Goal: Communication & Community: Answer question/provide support

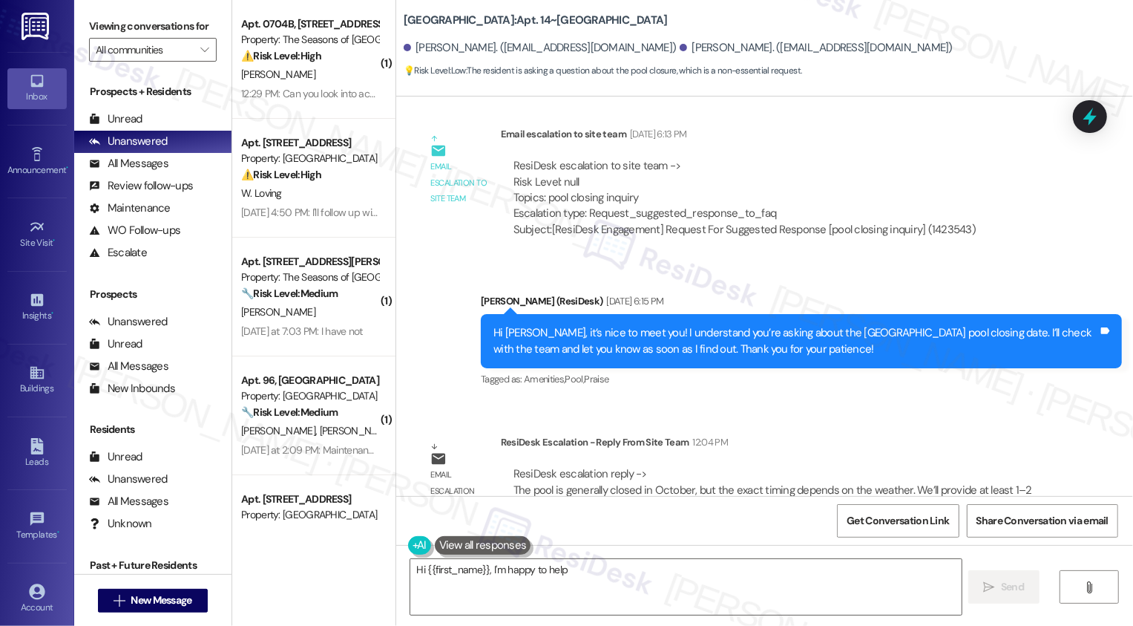
scroll to position [991, 0]
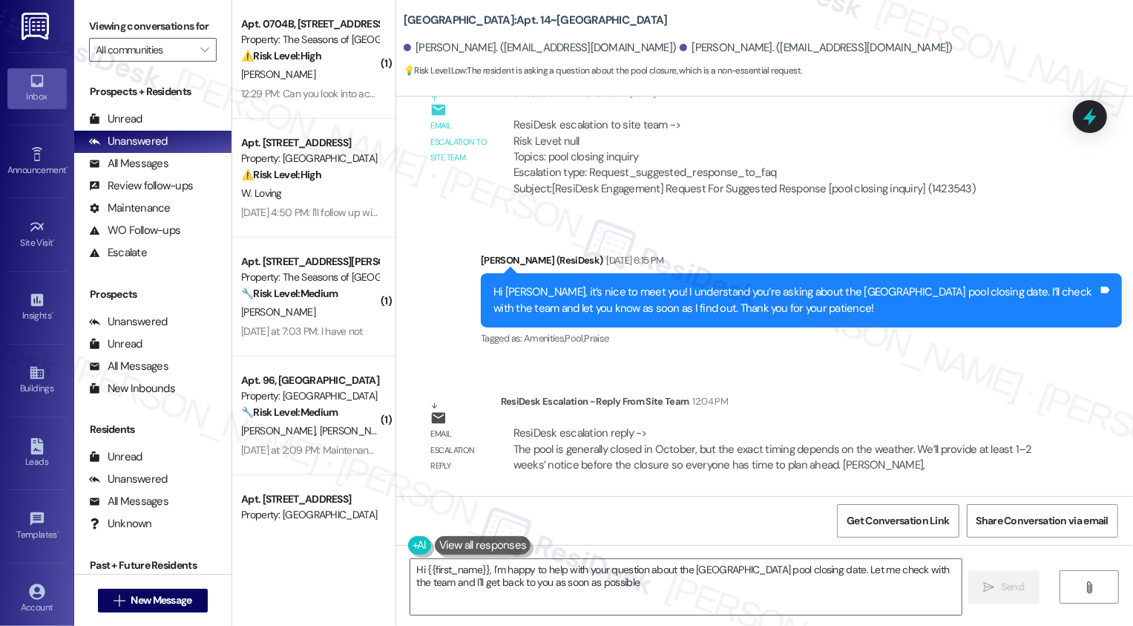
type textarea "Hi {{first_name}}, I'm happy to help with your question about the Bayaud Towers…"
click at [508, 580] on textarea "Hi {{first_name}}, I'm happy to help with your question about the Bayaud Towers…" at bounding box center [685, 587] width 551 height 56
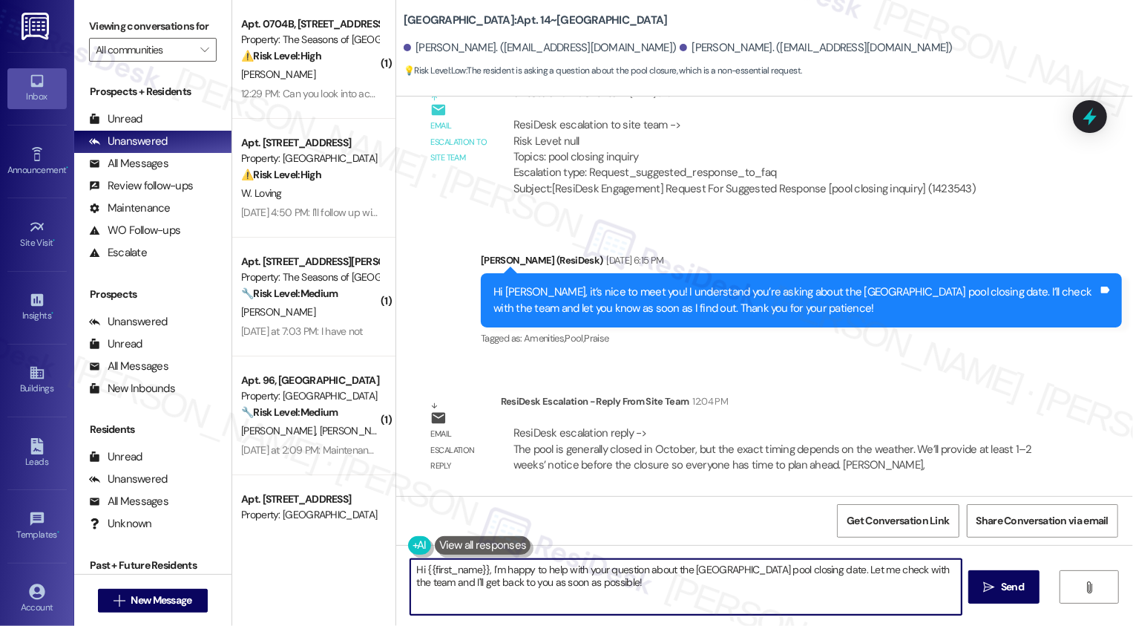
drag, startPoint x: 485, startPoint y: 572, endPoint x: 629, endPoint y: 609, distance: 149.2
click at [629, 608] on textarea "Hi {{first_name}}, I'm happy to help with your question about the Bayaud Towers…" at bounding box center [685, 587] width 551 height 56
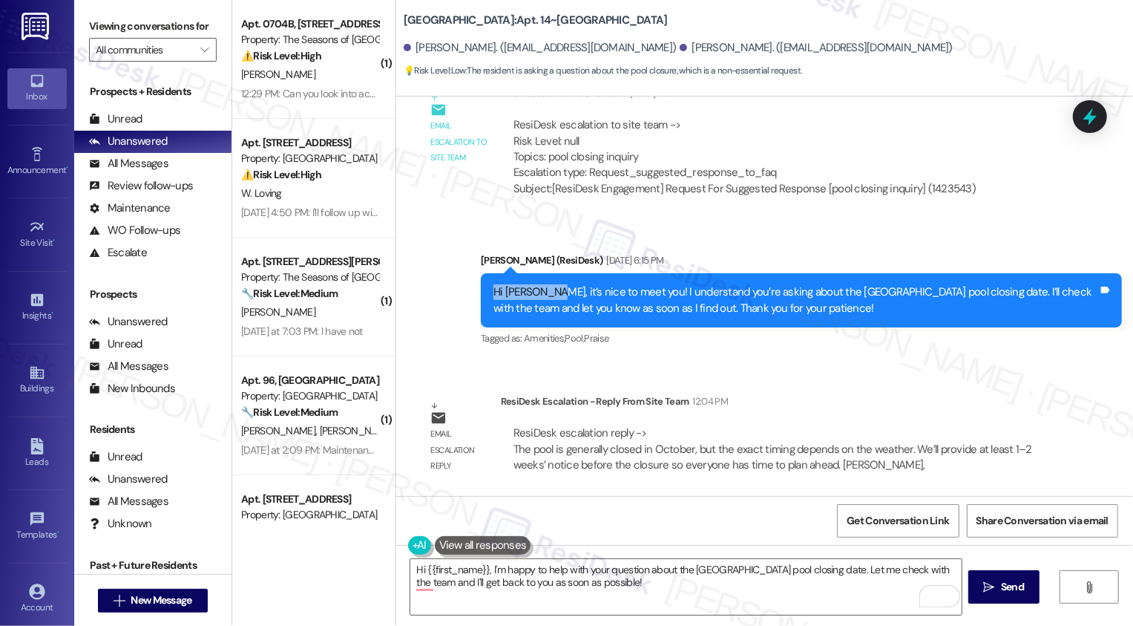
drag, startPoint x: 485, startPoint y: 290, endPoint x: 538, endPoint y: 292, distance: 53.5
click at [538, 292] on div "Hi Christine, it’s nice to meet you! I understand you’re asking about the Bayau…" at bounding box center [796, 300] width 605 height 32
copy div "Hi Christine,"
click at [471, 569] on textarea "Hi {{first_name}}, I'm happy to help with your question about the Bayaud Towers…" at bounding box center [685, 587] width 551 height 56
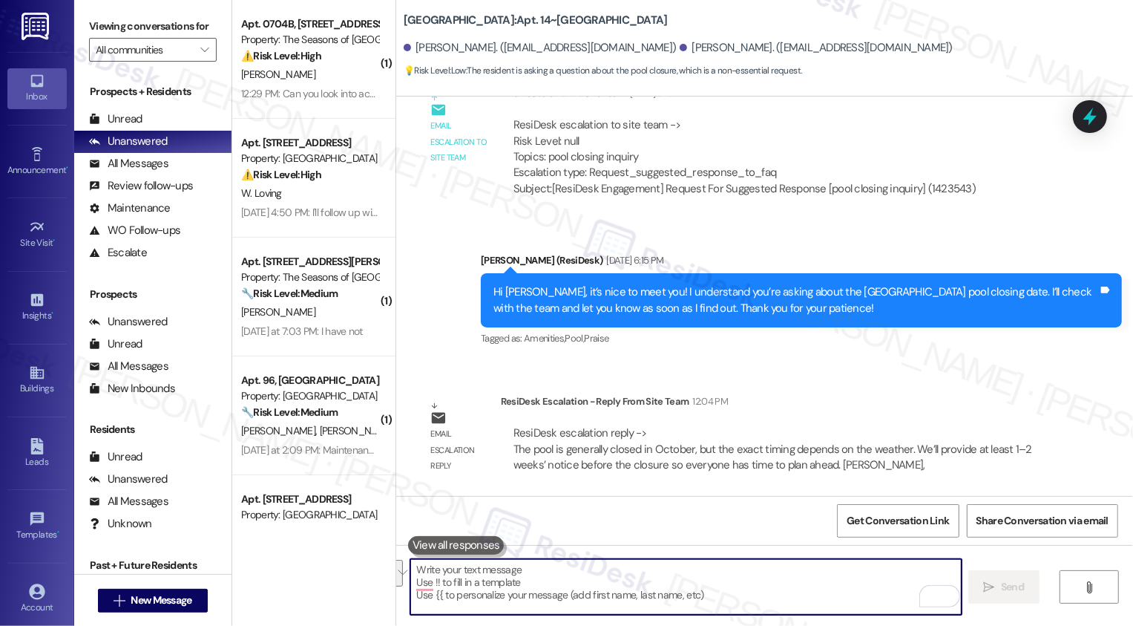
paste textarea "Hi Christine,"
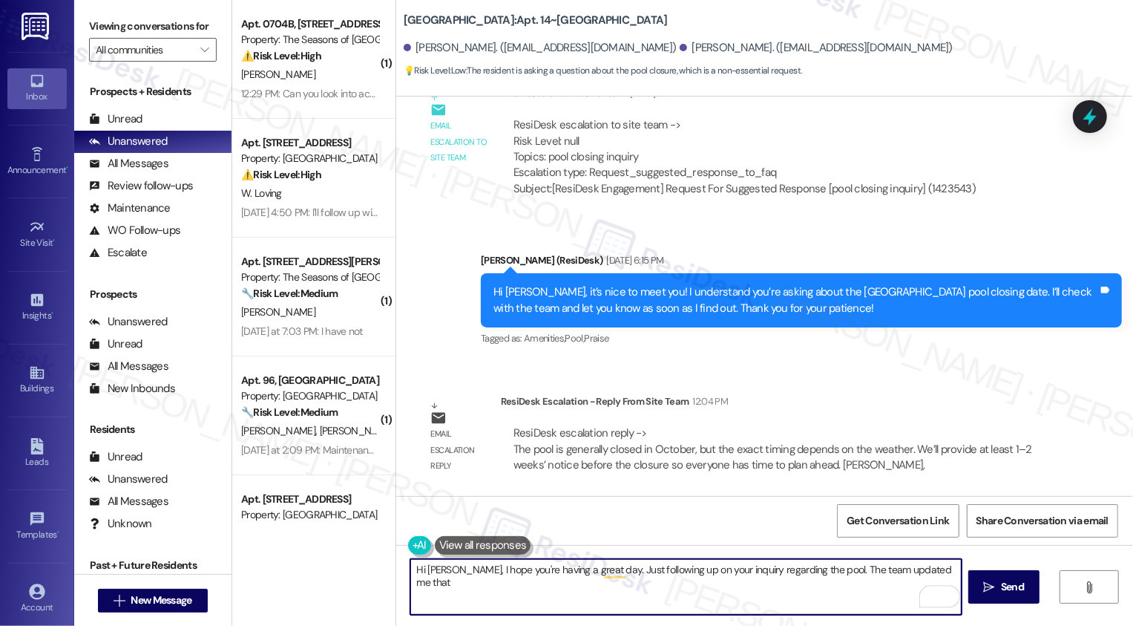
paste textarea "is generally closed in October, but the exact timing depends on the weather. We…"
click at [942, 574] on textarea "Hi Christine, I hope you're having a great day. Just following up on your inqui…" at bounding box center [685, 587] width 551 height 56
click at [486, 583] on textarea "Hi Christine, I hope you're having a great day. Just following up on your inqui…" at bounding box center [685, 587] width 551 height 56
click at [548, 584] on textarea "Hi Christine, I hope you're having a great day. Just following up on your inqui…" at bounding box center [685, 587] width 551 height 56
click at [614, 583] on textarea "Hi Christine, I hope you're having a great day. Just following up on your inqui…" at bounding box center [685, 587] width 551 height 56
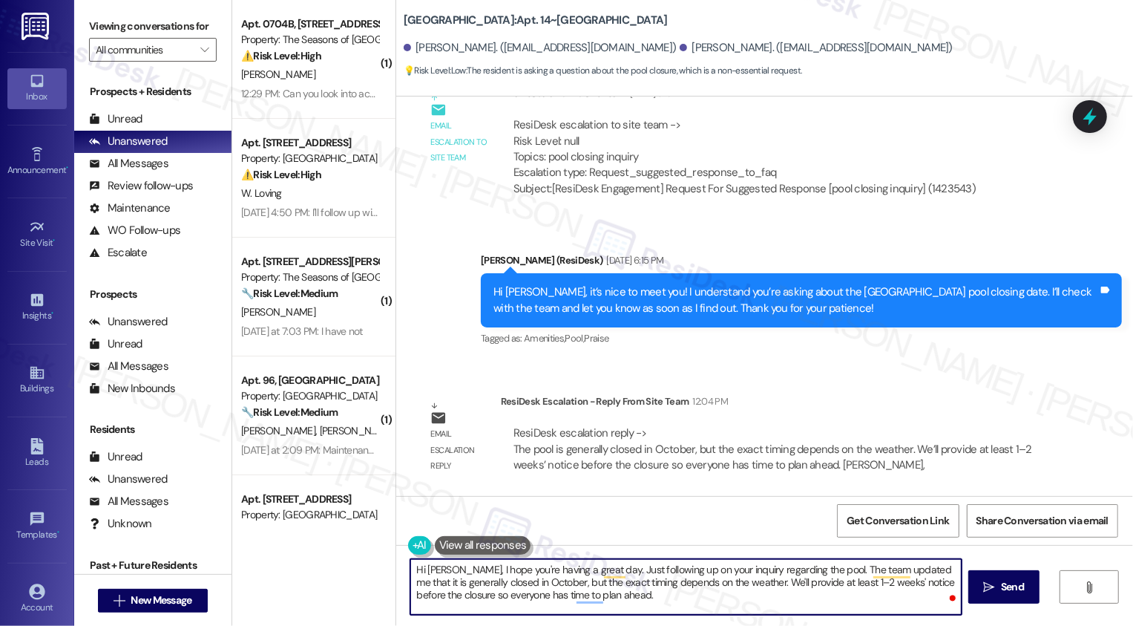
click at [704, 576] on textarea "Hi Christine, I hope you're having a great day. Just following up on your inqui…" at bounding box center [685, 587] width 551 height 56
click at [638, 595] on textarea "Hi Christine, I hope you're having a great day. Just following up on your inqui…" at bounding box center [685, 587] width 551 height 56
click at [600, 600] on textarea "Hi Christine, I hope you're having a great day. Just following up on your inqui…" at bounding box center [685, 587] width 551 height 56
click at [750, 593] on textarea "Hi Christine, I hope you're having a great day. Just following up on your inqui…" at bounding box center [685, 587] width 551 height 56
click at [652, 593] on textarea "Hi Christine, I hope you're having a great day. Just following up on your inqui…" at bounding box center [685, 587] width 551 height 56
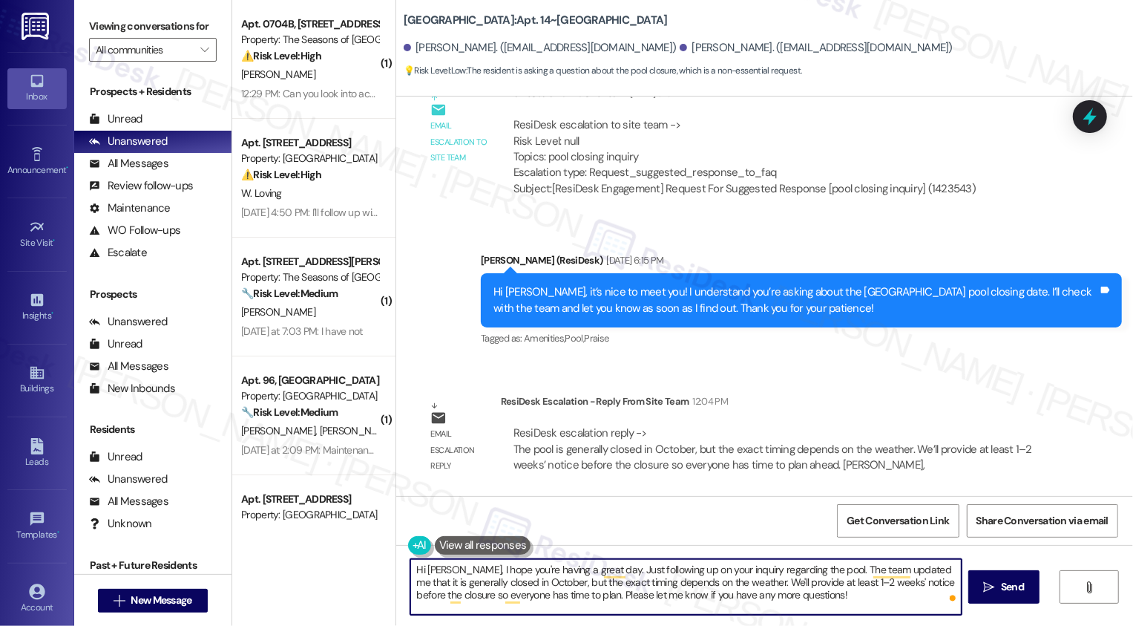
click at [764, 603] on textarea "Hi Christine, I hope you're having a great day. Just following up on your inqui…" at bounding box center [685, 587] width 551 height 56
type textarea "Hi Christine, I hope you're having a great day. Just following up on your inqui…"
click at [996, 579] on span " Send" at bounding box center [1004, 587] width 47 height 16
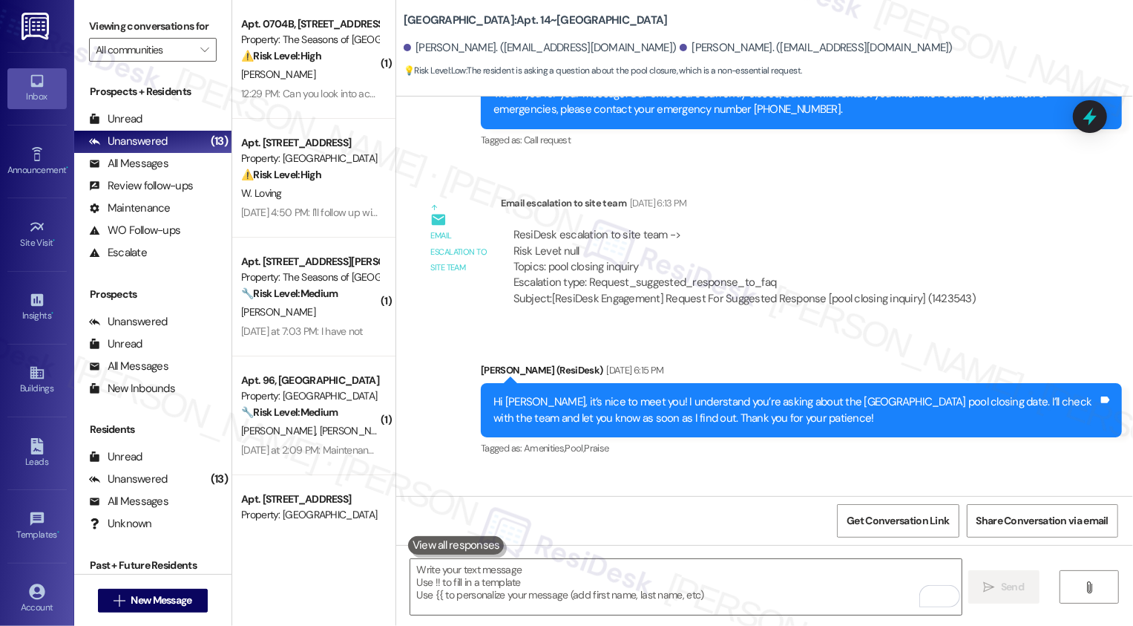
scroll to position [1126, 0]
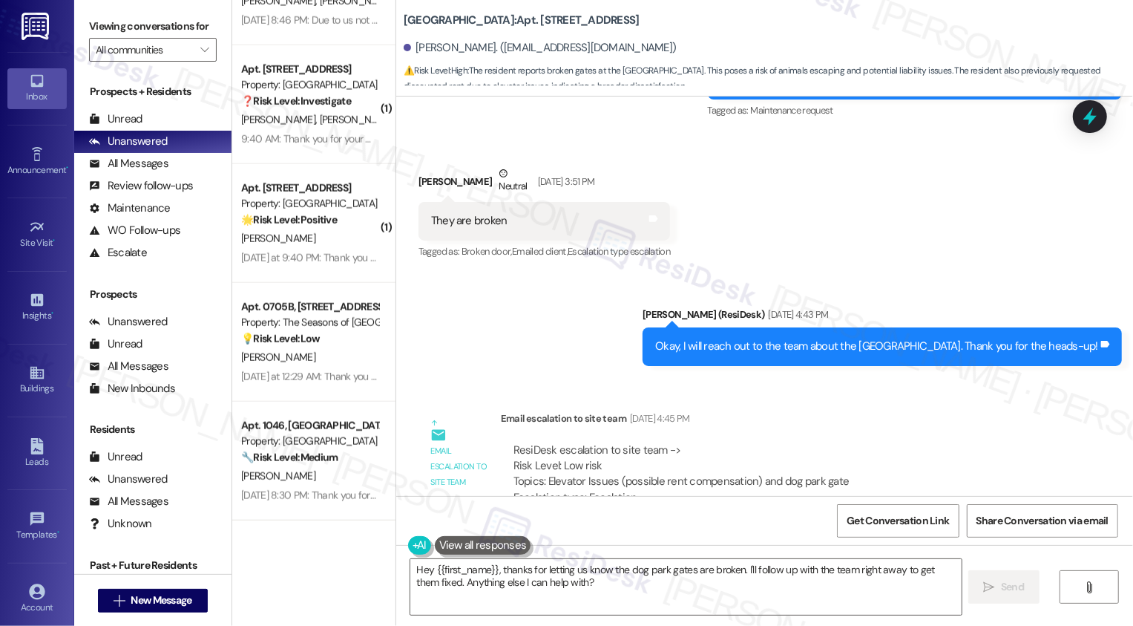
scroll to position [929, 0]
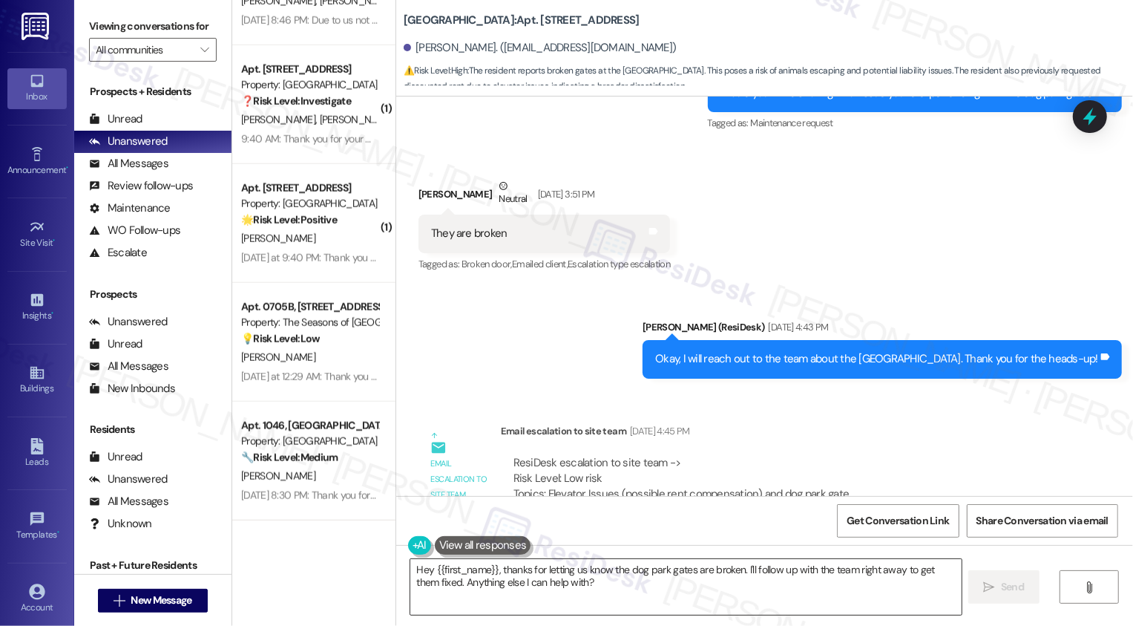
click at [518, 586] on textarea "Hey {{first_name}}, thanks for letting us know the dog park gates are broken. I…" at bounding box center [685, 587] width 551 height 56
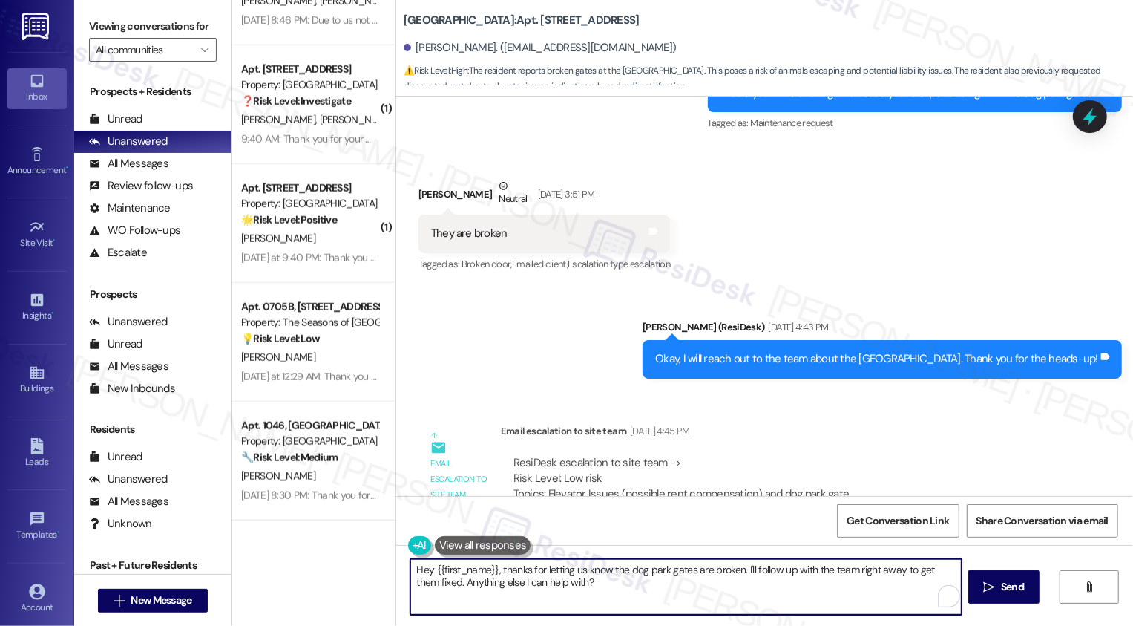
drag, startPoint x: 493, startPoint y: 569, endPoint x: 652, endPoint y: 612, distance: 164.6
click at [652, 612] on textarea "Hey {{first_name}}, thanks for letting us know the dog park gates are broken. I…" at bounding box center [685, 587] width 551 height 56
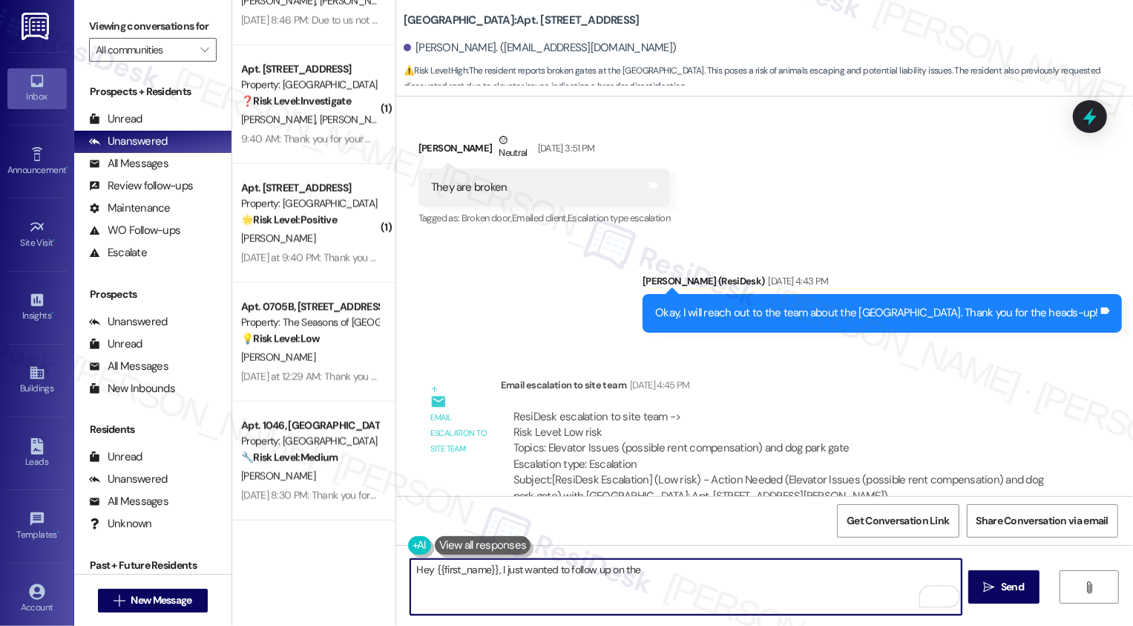
scroll to position [1017, 0]
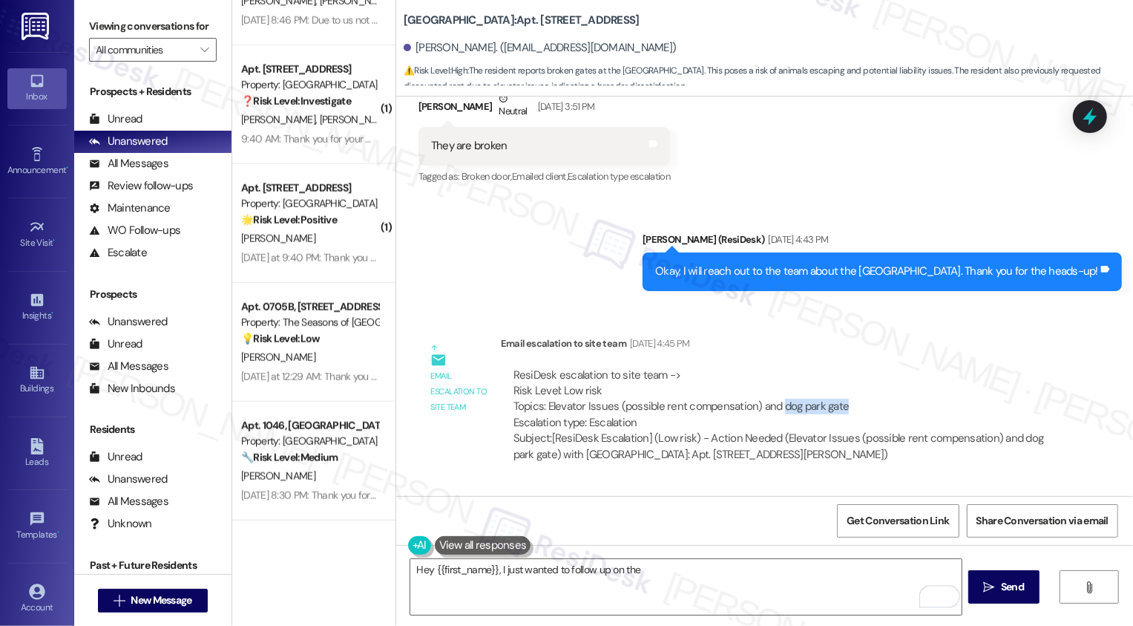
drag, startPoint x: 769, startPoint y: 404, endPoint x: 860, endPoint y: 407, distance: 91.4
click at [859, 407] on div "ResiDesk escalation to site team -> Risk Level: Low risk Topics: Elevator Issue…" at bounding box center [781, 399] width 534 height 64
copy div "dog park gate"
click at [700, 589] on textarea "Hey {{first_name}}, I just wanted to follow up on the" at bounding box center [685, 587] width 551 height 56
paste textarea "dog park gate"
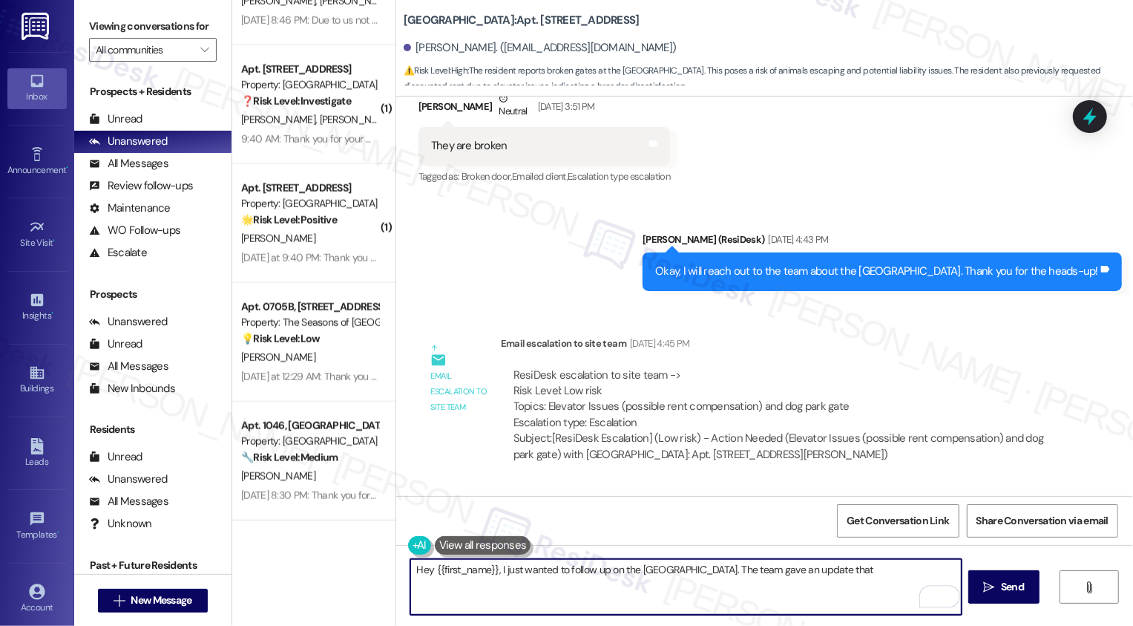
click at [849, 575] on textarea "Hey {{first_name}}, I just wanted to follow up on the dog park gate. The team g…" at bounding box center [685, 587] width 551 height 56
paste textarea "that maintenance has looked at the gate and they are working on fixing the gate…"
click at [838, 571] on textarea "Hey {{first_name}}, I just wanted to follow up on the dog park gate. The team g…" at bounding box center [685, 587] width 551 height 56
click at [427, 581] on textarea "Hey {{first_name}}, I just wanted to follow up on the dog park gate. The team g…" at bounding box center [685, 587] width 551 height 56
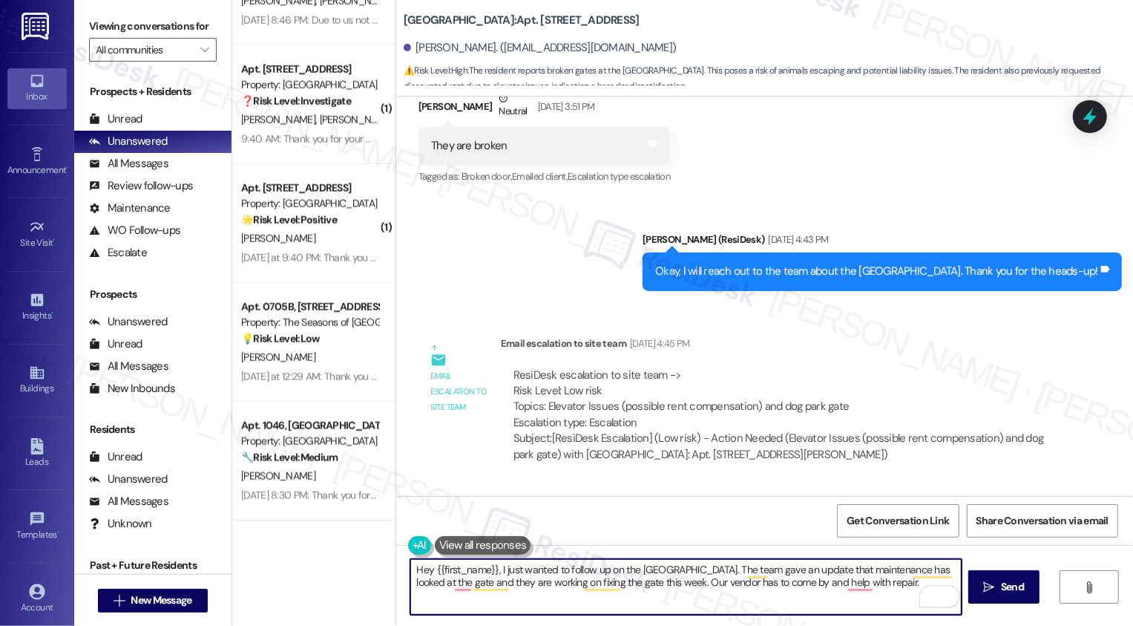
click at [427, 581] on textarea "Hey {{first_name}}, I just wanted to follow up on the dog park gate. The team g…" at bounding box center [685, 587] width 551 height 56
click at [559, 584] on textarea "Hey {{first_name}}, I just wanted to follow up on the dog park gate. The team g…" at bounding box center [685, 587] width 551 height 56
click at [627, 582] on textarea "Hey {{first_name}}, I just wanted to follow up on the dog park gate. The team g…" at bounding box center [685, 587] width 551 height 56
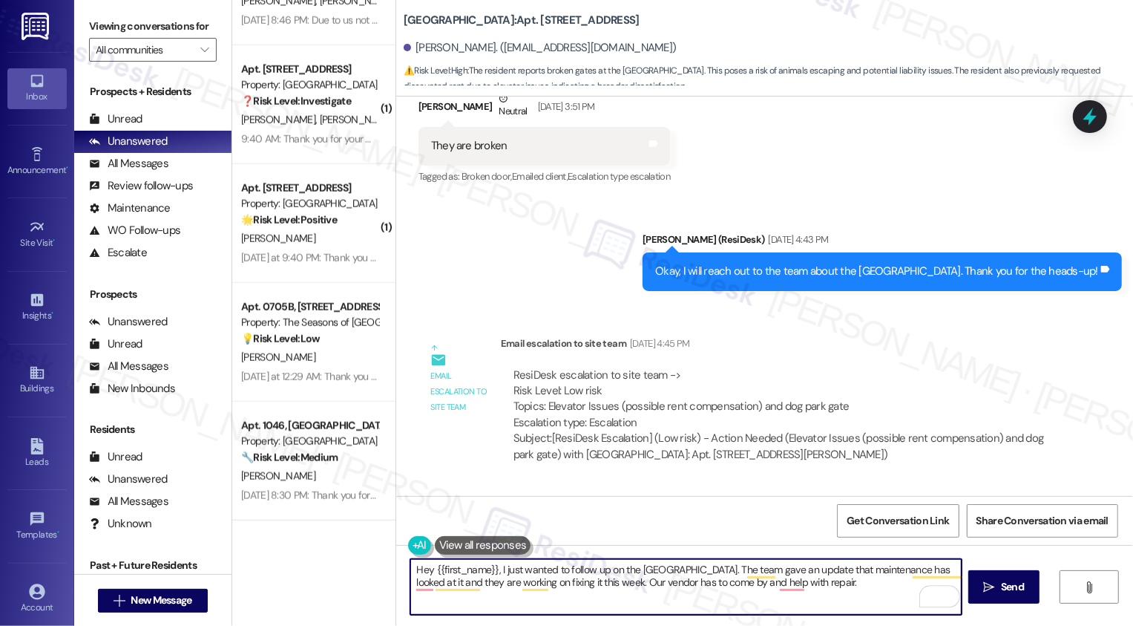
click at [747, 586] on textarea "Hey {{first_name}}, I just wanted to follow up on the dog park gate. The team g…" at bounding box center [685, 587] width 551 height 56
click at [787, 584] on textarea "Hey {{first_name}}, I just wanted to follow up on the dog park gate. The team g…" at bounding box center [685, 587] width 551 height 56
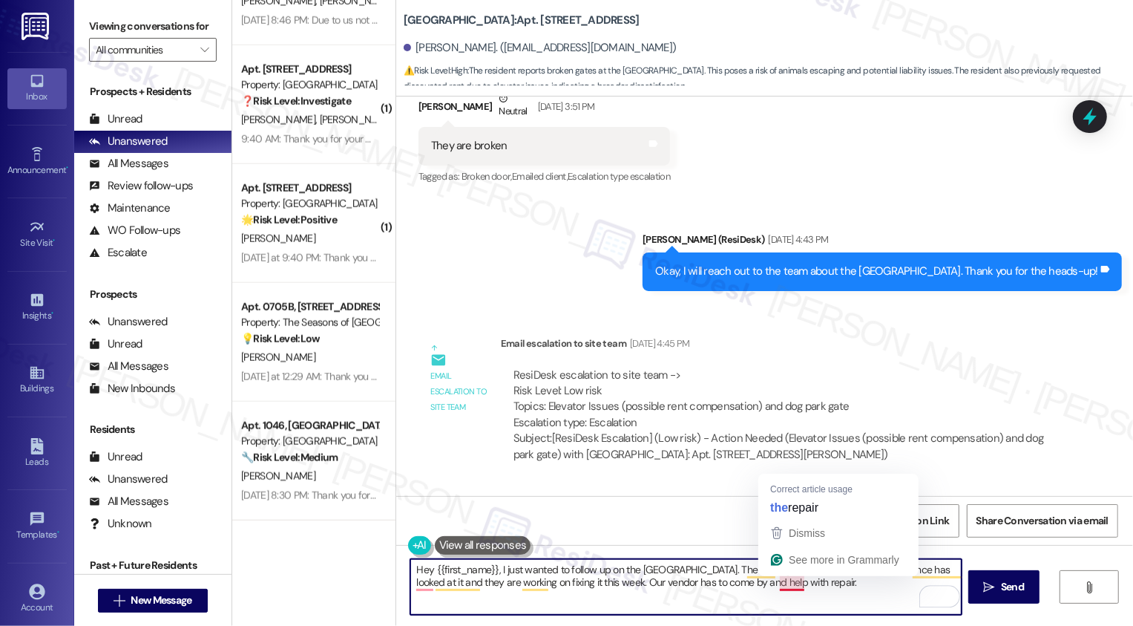
click at [810, 583] on textarea "Hey {{first_name}}, I just wanted to follow up on the dog park gate. The team g…" at bounding box center [685, 587] width 551 height 56
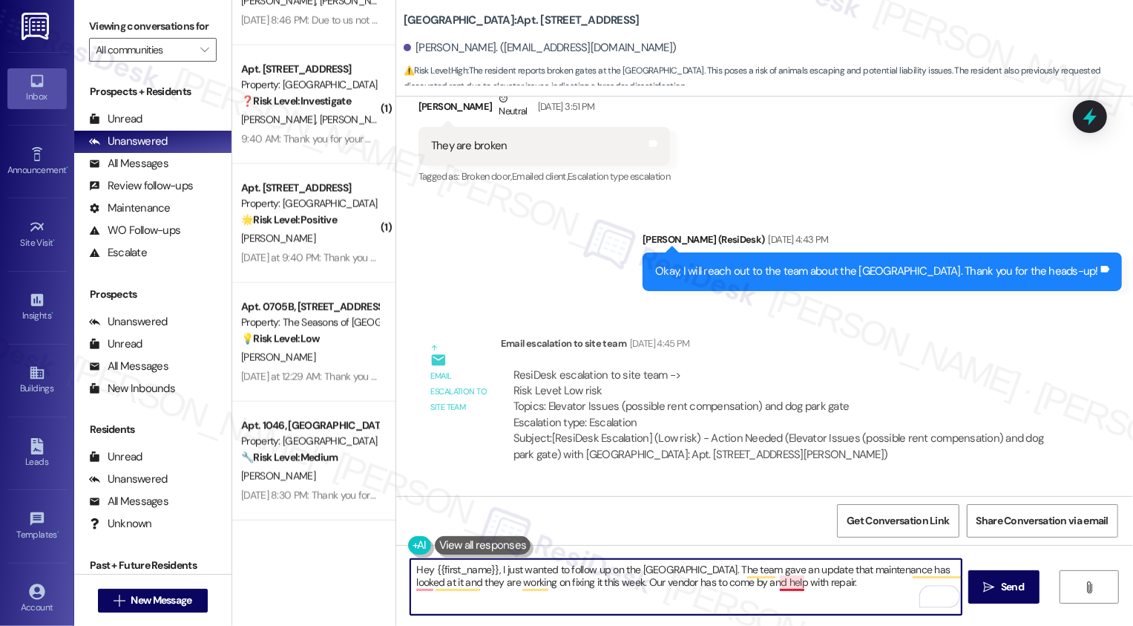
click at [779, 583] on textarea "Hey {{first_name}}, I just wanted to follow up on the dog park gate. The team g…" at bounding box center [685, 587] width 551 height 56
click at [816, 580] on textarea "Hey {{first_name}}, I just wanted to follow up on the dog park gate. The team g…" at bounding box center [685, 587] width 551 height 56
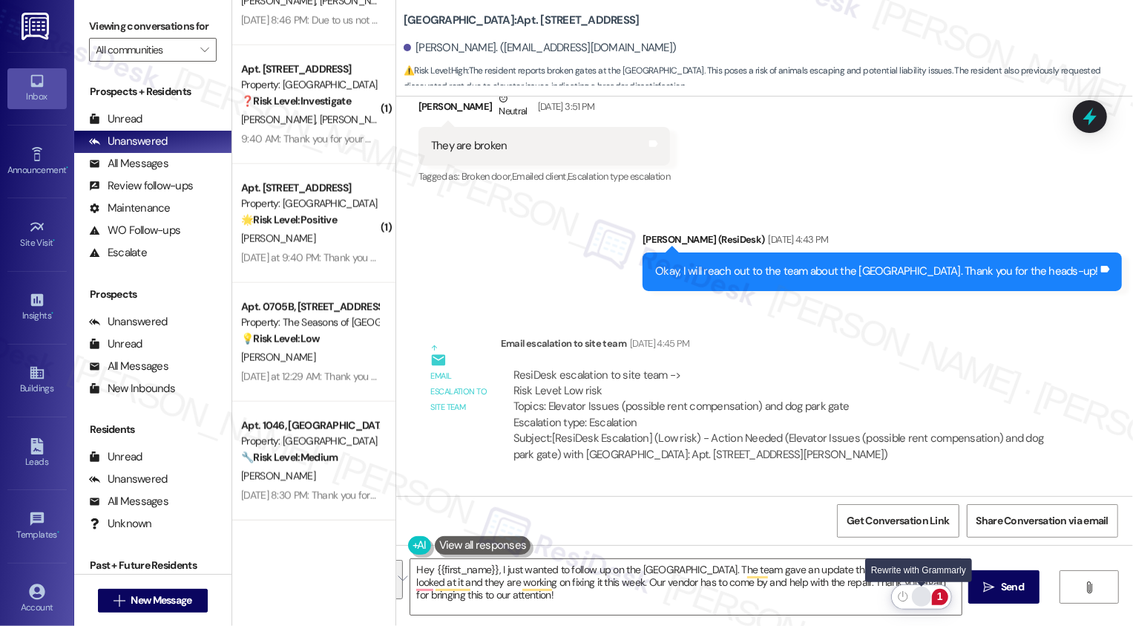
click at [925, 596] on div "Rewrite with Grammarly" at bounding box center [922, 596] width 16 height 17
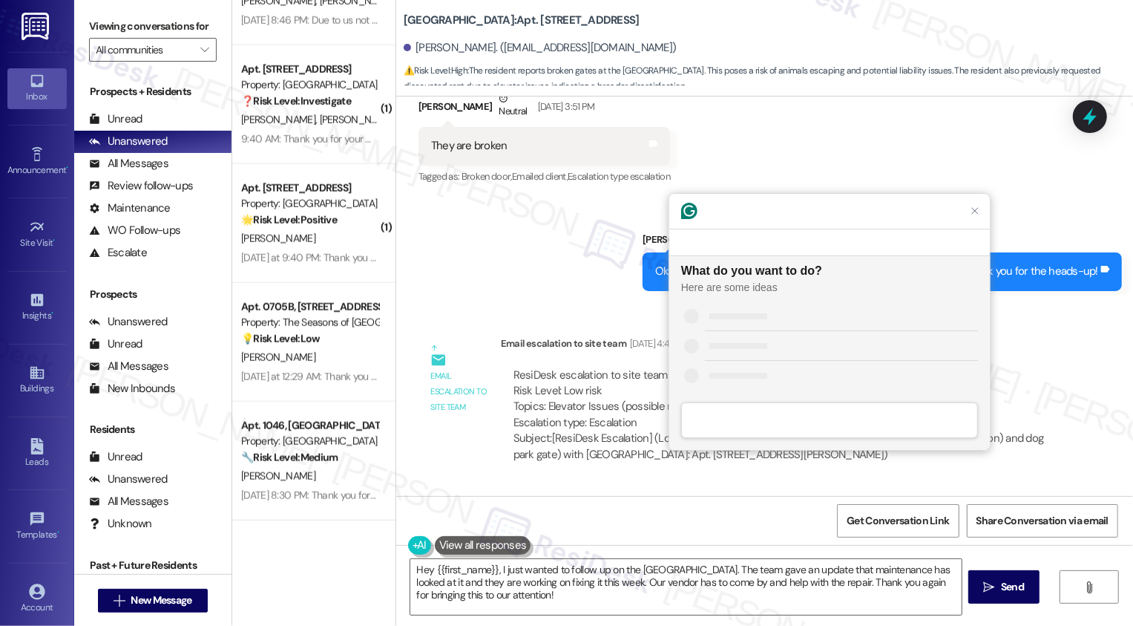
scroll to position [0, 0]
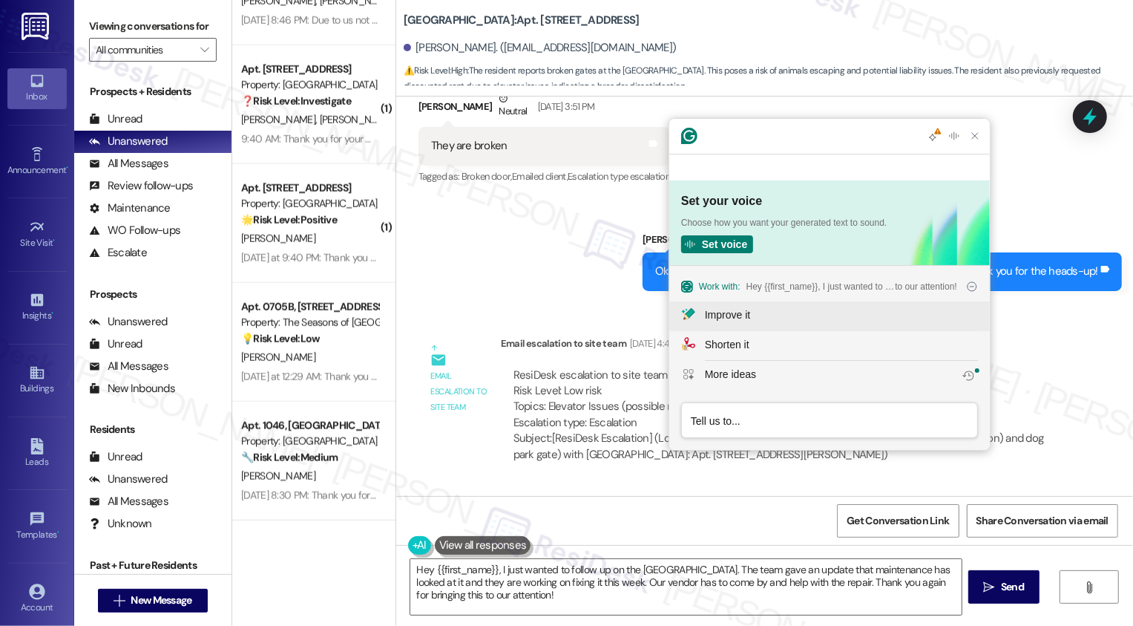
click at [757, 310] on div "Improve it" at bounding box center [841, 315] width 273 height 16
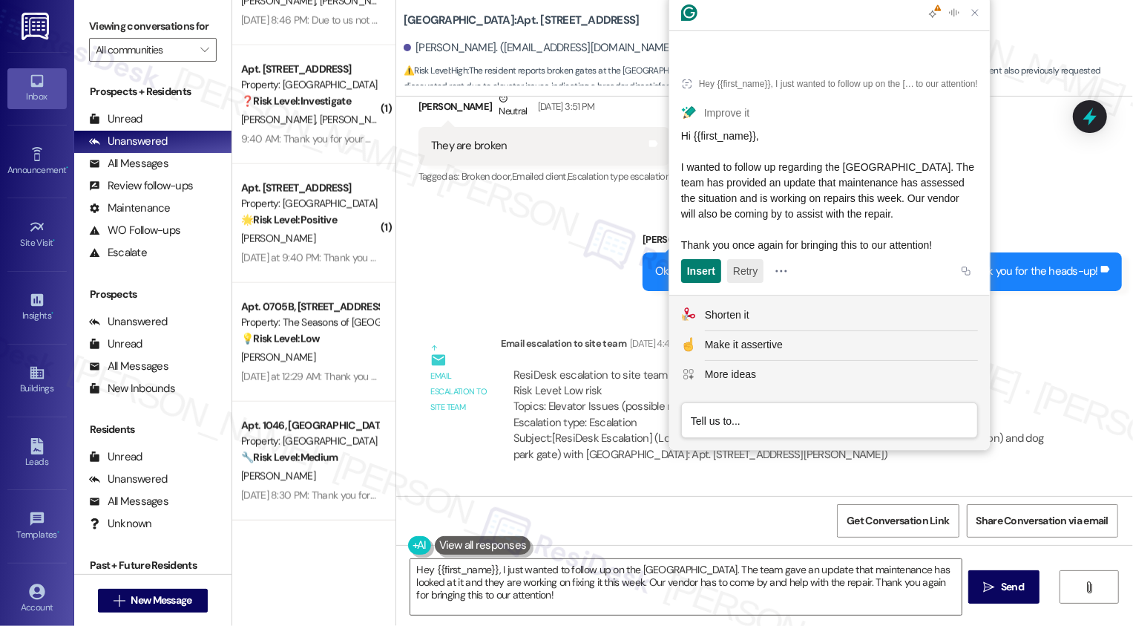
click at [752, 263] on button "Retry" at bounding box center [745, 271] width 36 height 24
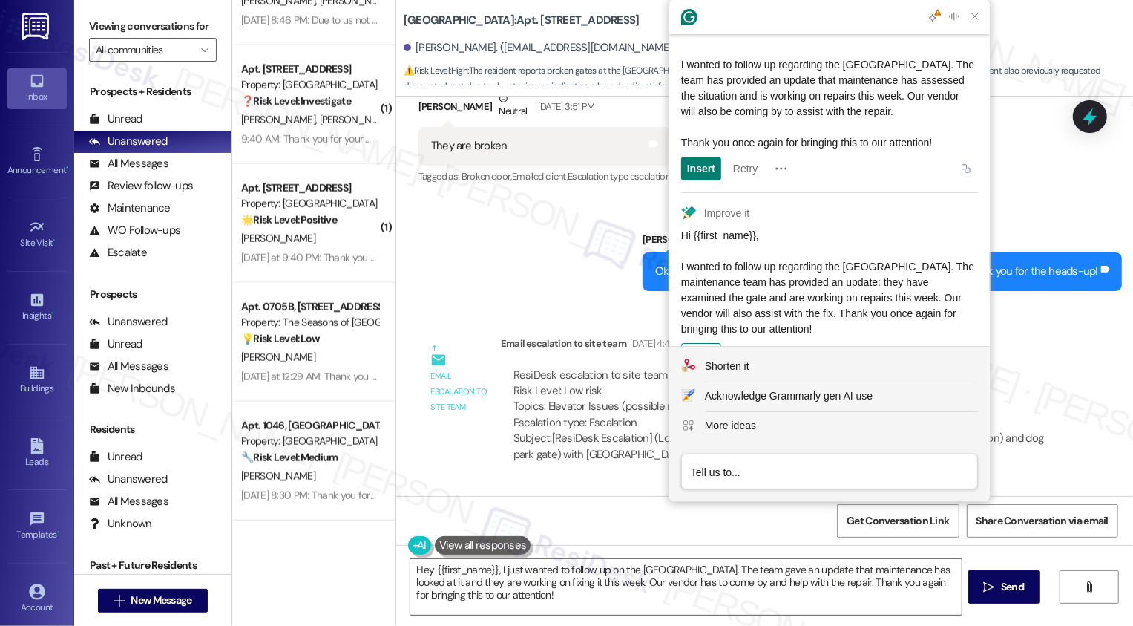
scroll to position [111, 0]
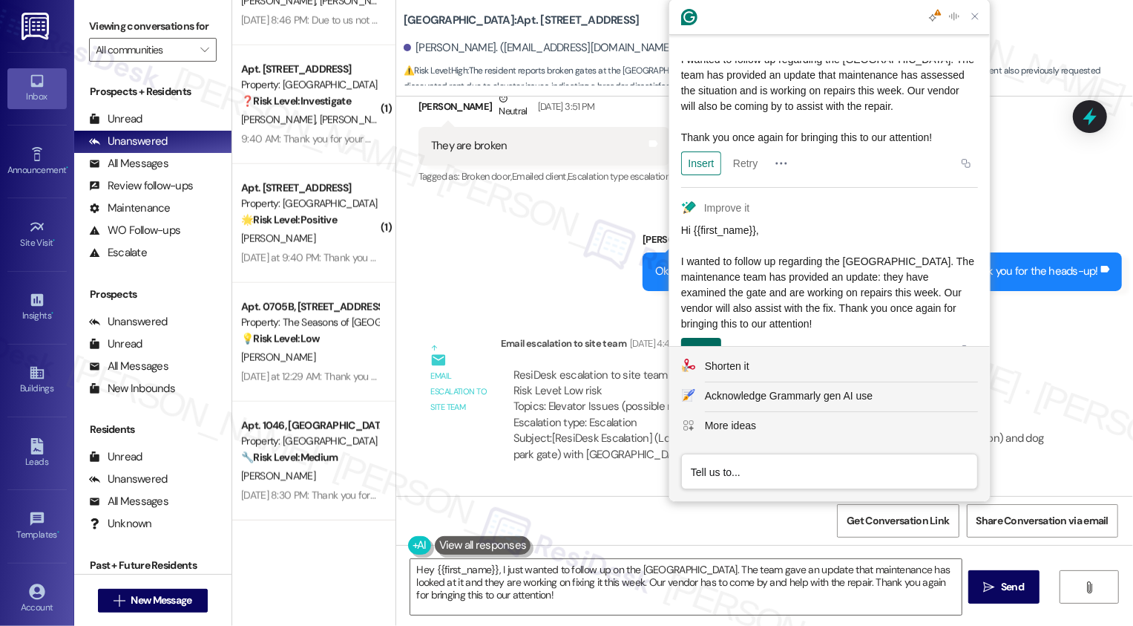
click at [697, 338] on div "Insert" at bounding box center [701, 350] width 28 height 24
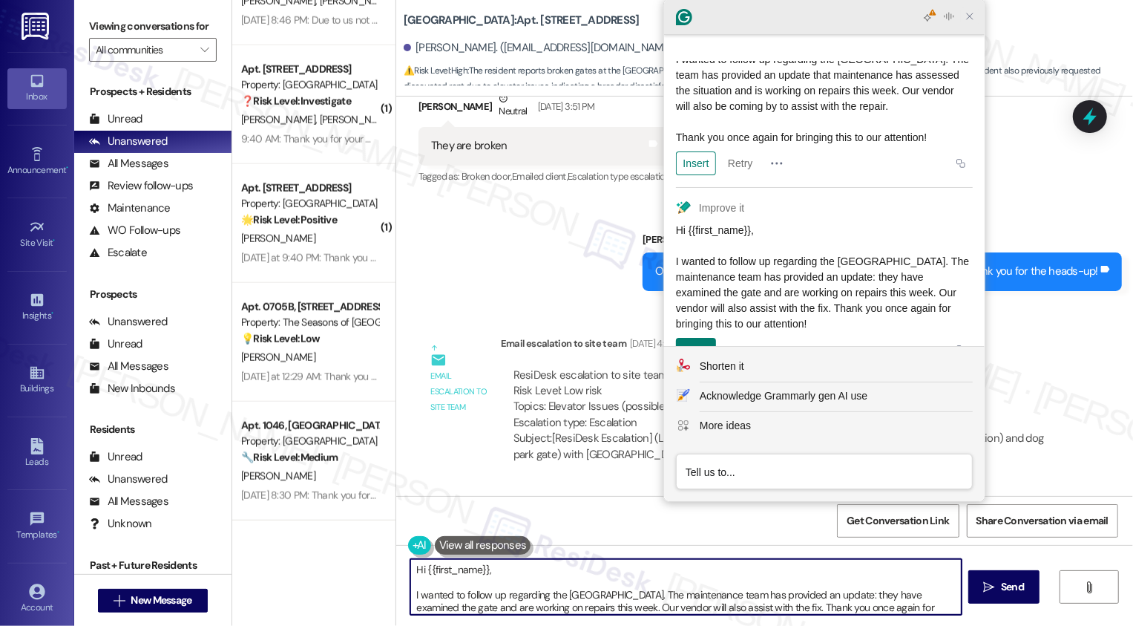
click at [969, 17] on icon "Close Grammarly Assistant" at bounding box center [970, 16] width 6 height 6
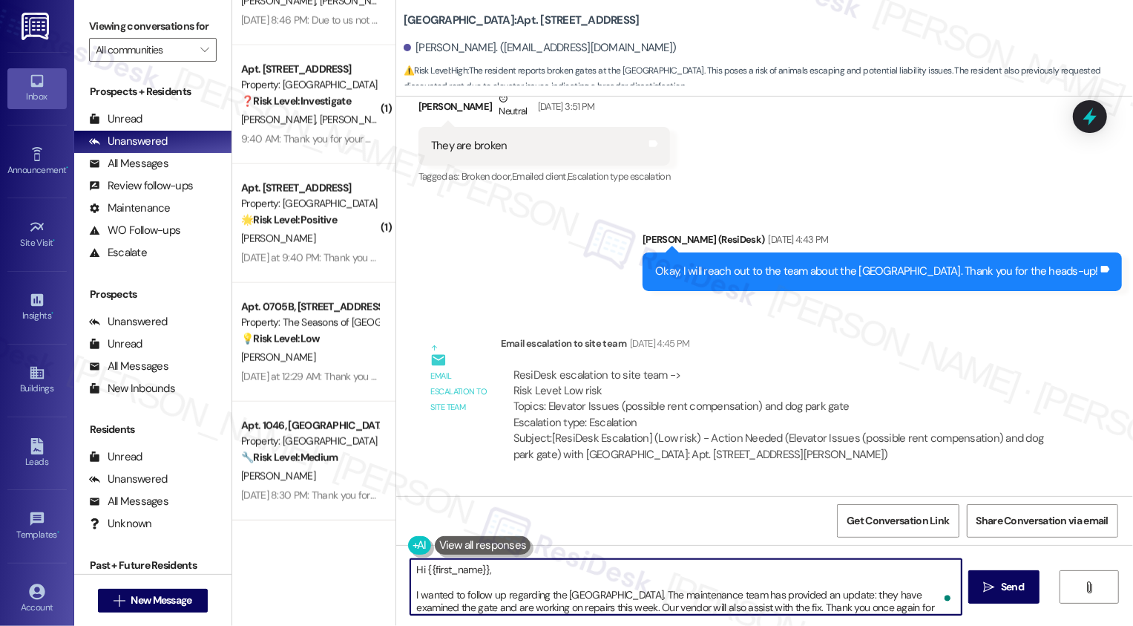
scroll to position [13, 0]
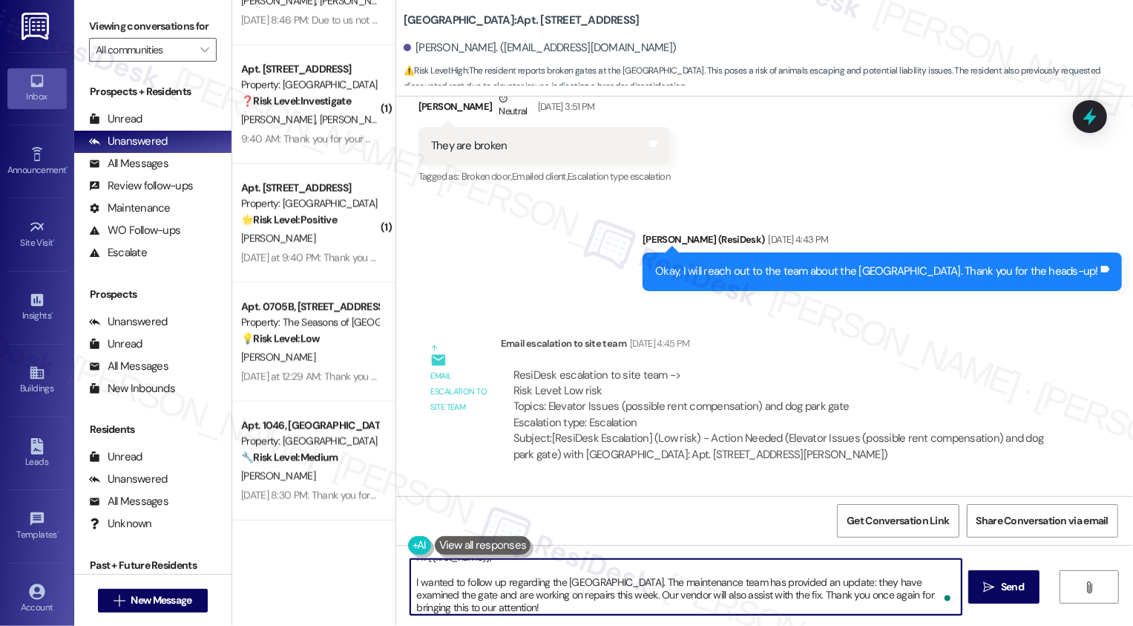
click at [410, 580] on textarea "Hi {{first_name}}, I wanted to follow up regarding the dog park gate. The maint…" at bounding box center [685, 587] width 551 height 56
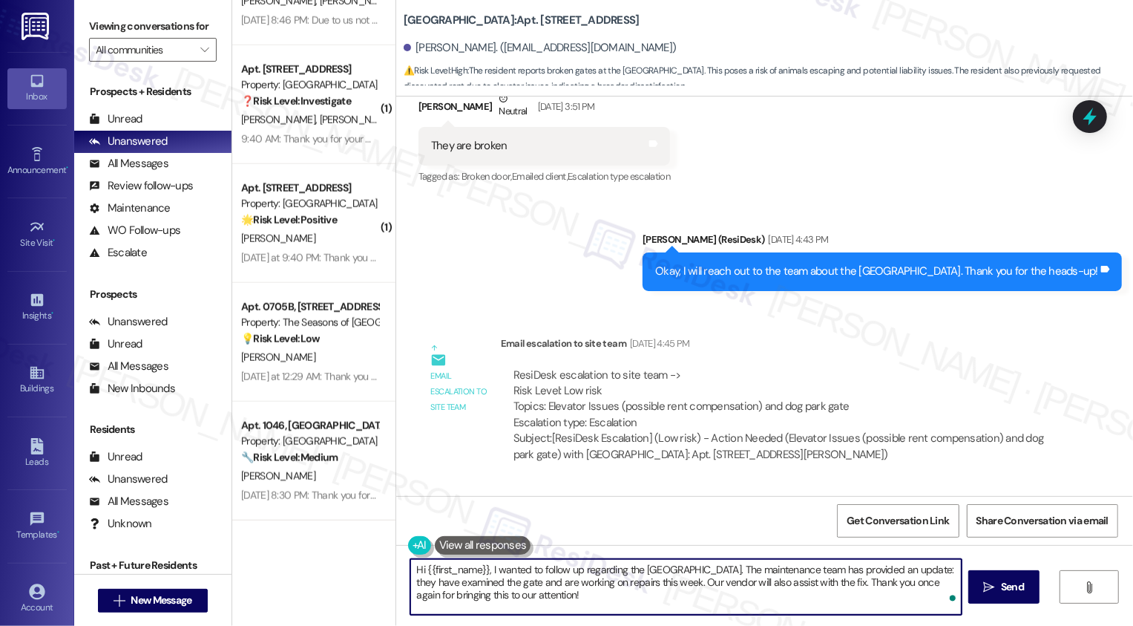
scroll to position [0, 0]
click at [550, 594] on textarea "Hi {{first_name}}, I wanted to follow up regarding the dog park gate. The maint…" at bounding box center [685, 587] width 551 height 56
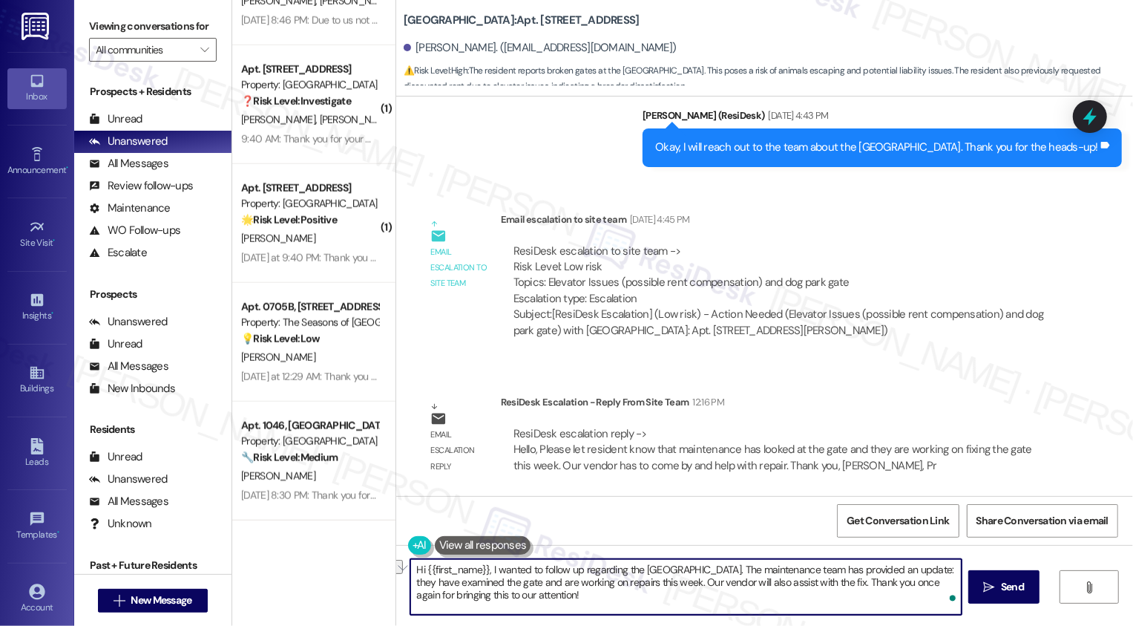
drag, startPoint x: 703, startPoint y: 581, endPoint x: 734, endPoint y: 583, distance: 31.2
click at [734, 583] on textarea "Hi {{first_name}}, I wanted to follow up regarding the dog park gate. The maint…" at bounding box center [685, 587] width 551 height 56
click at [804, 581] on textarea "Hi {{first_name}}, I wanted to follow up regarding the dog park gate. The maint…" at bounding box center [685, 587] width 551 height 56
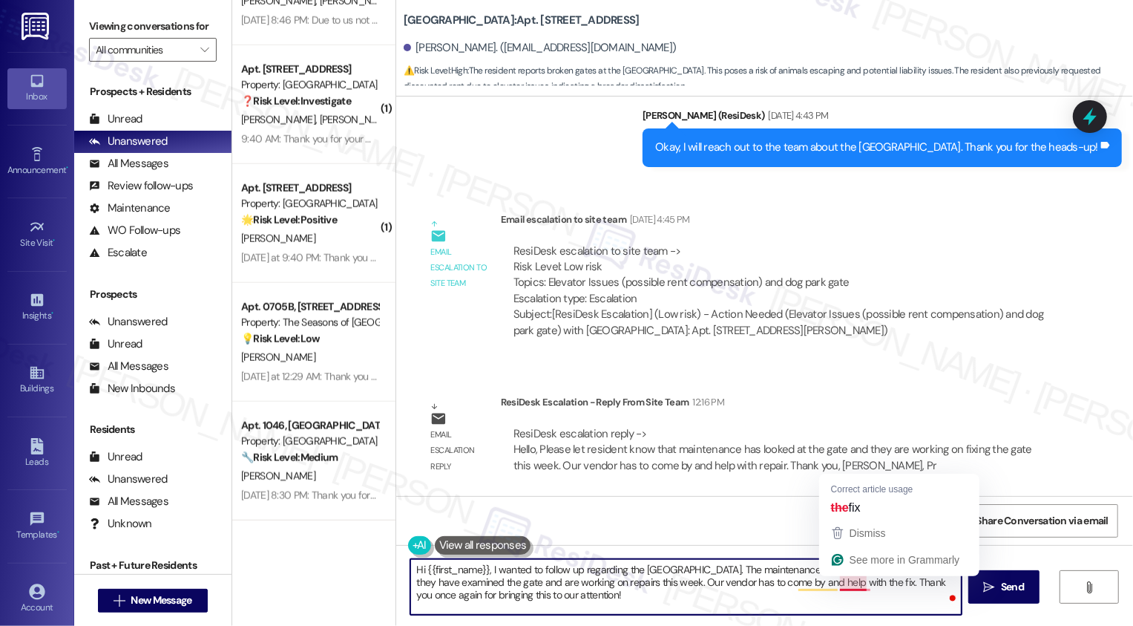
click at [853, 583] on textarea "Hi {{first_name}}, I wanted to follow up regarding the dog park gate. The maint…" at bounding box center [685, 587] width 551 height 56
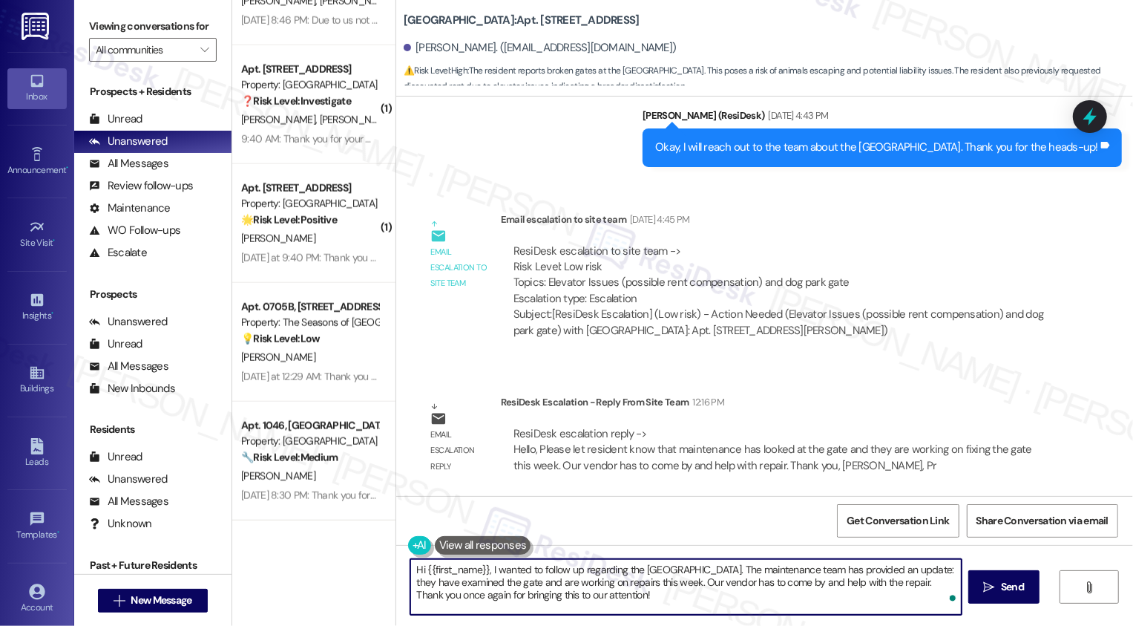
click at [819, 605] on textarea "Hi {{first_name}}, I wanted to follow up regarding the dog park gate. The maint…" at bounding box center [685, 587] width 551 height 56
click at [855, 573] on textarea "Hi {{first_name}}, I wanted to follow up regarding the dog park gate. The maint…" at bounding box center [685, 587] width 551 height 56
click at [843, 593] on textarea "Hi {{first_name}}, I wanted to follow up regarding the dog park gate. The maint…" at bounding box center [685, 587] width 551 height 56
type textarea "Hi {{first_name}}, I wanted to follow up regarding the dog park gate. The maint…"
click at [1003, 591] on span "Send" at bounding box center [1012, 587] width 23 height 16
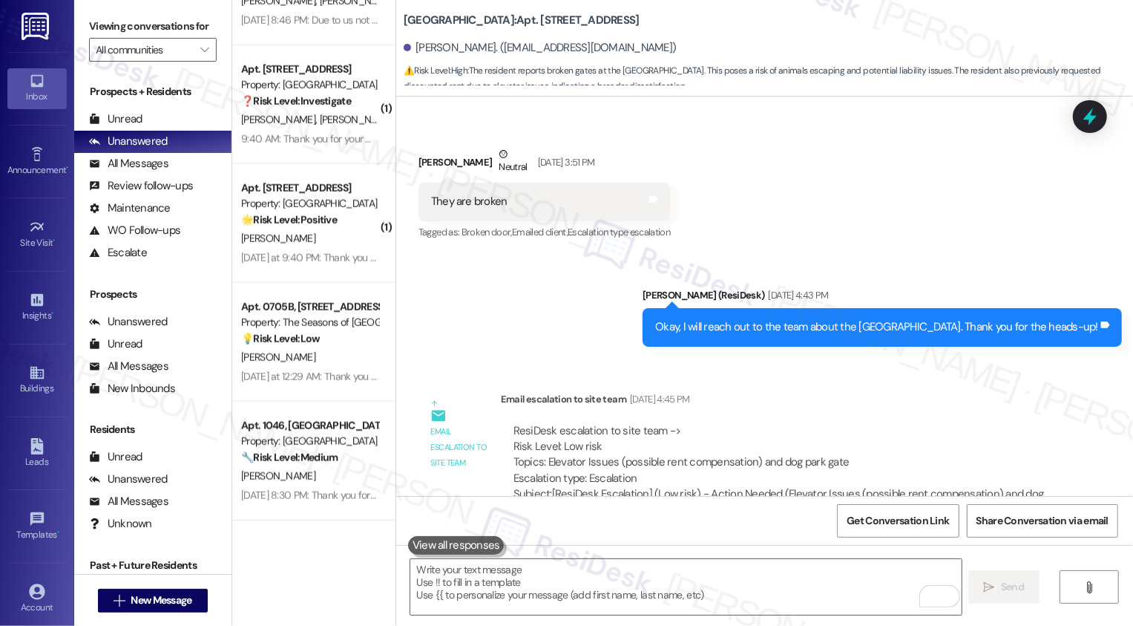
scroll to position [1277, 0]
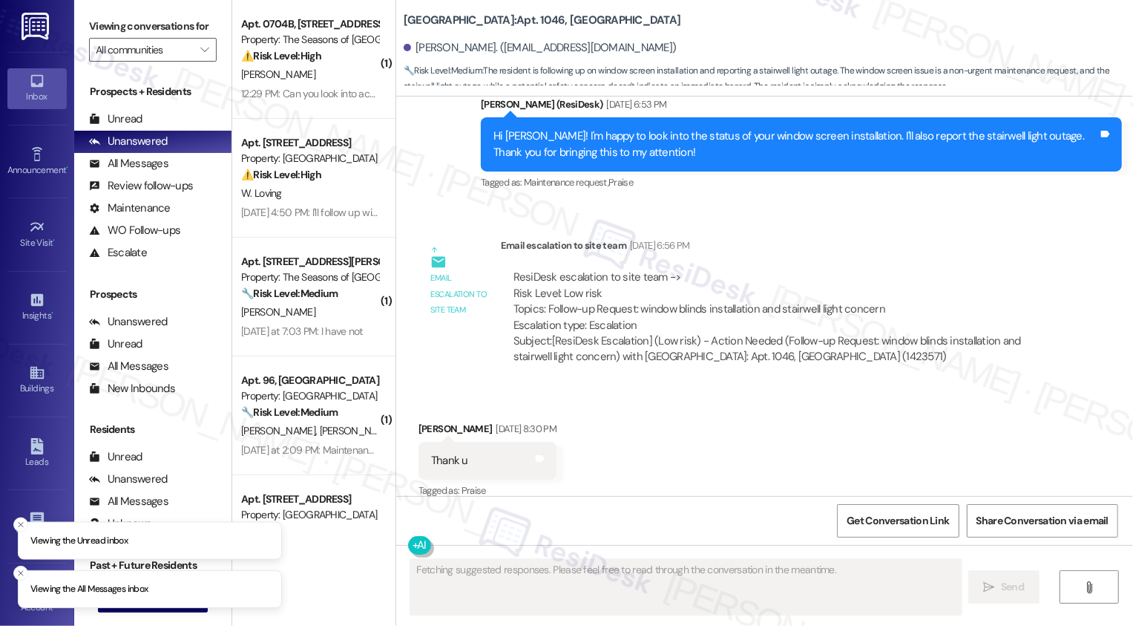
scroll to position [1551, 0]
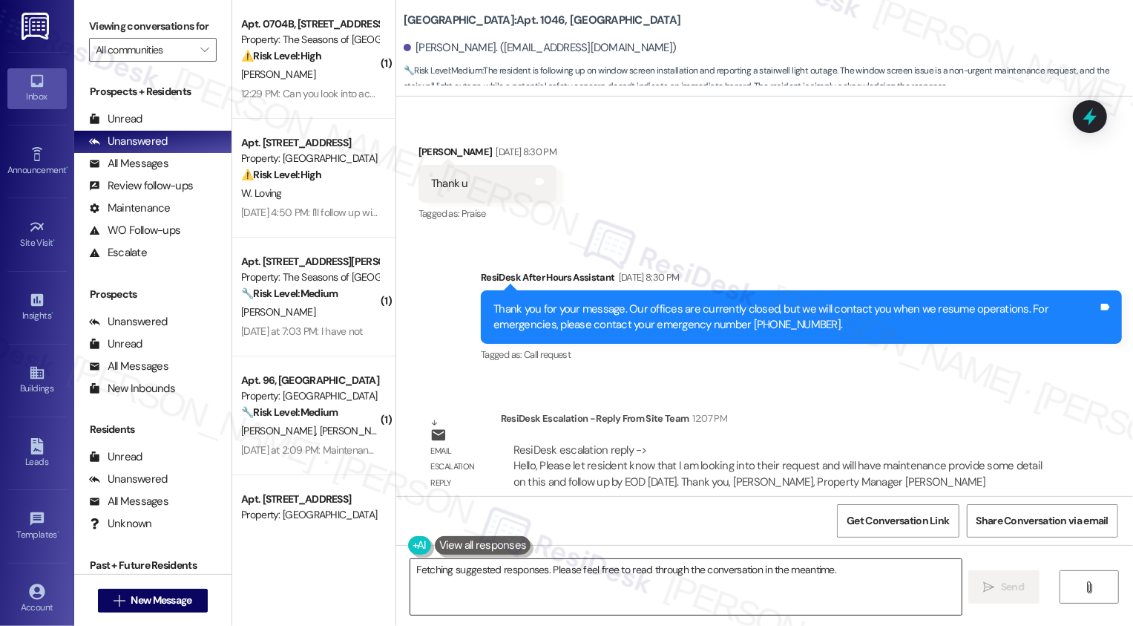
click at [571, 573] on textarea "Hi {{first_name}}! I'm happy to help. I'm checking on the status of your" at bounding box center [685, 587] width 551 height 56
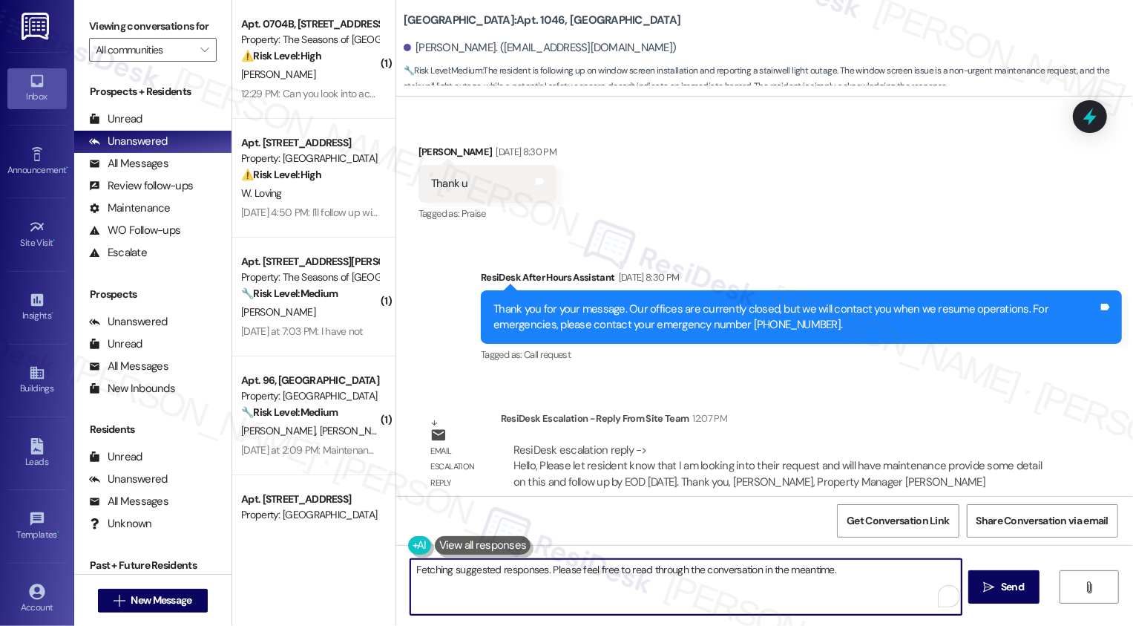
click at [594, 571] on textarea "Hi {{first_name}}! I'm happy to help. I'm checking on the status of your window…" at bounding box center [685, 587] width 551 height 56
type textarea "y"
paste textarea "looking into their request and will have maintenance provide some detail on thi…"
click at [513, 569] on textarea "You're welcome, [PERSON_NAME]! looking into their request and will have mainten…" at bounding box center [685, 587] width 551 height 56
click at [732, 572] on textarea "You're welcome, [PERSON_NAME]! [PERSON_NAME] has updated me that she is looking…" at bounding box center [685, 587] width 551 height 56
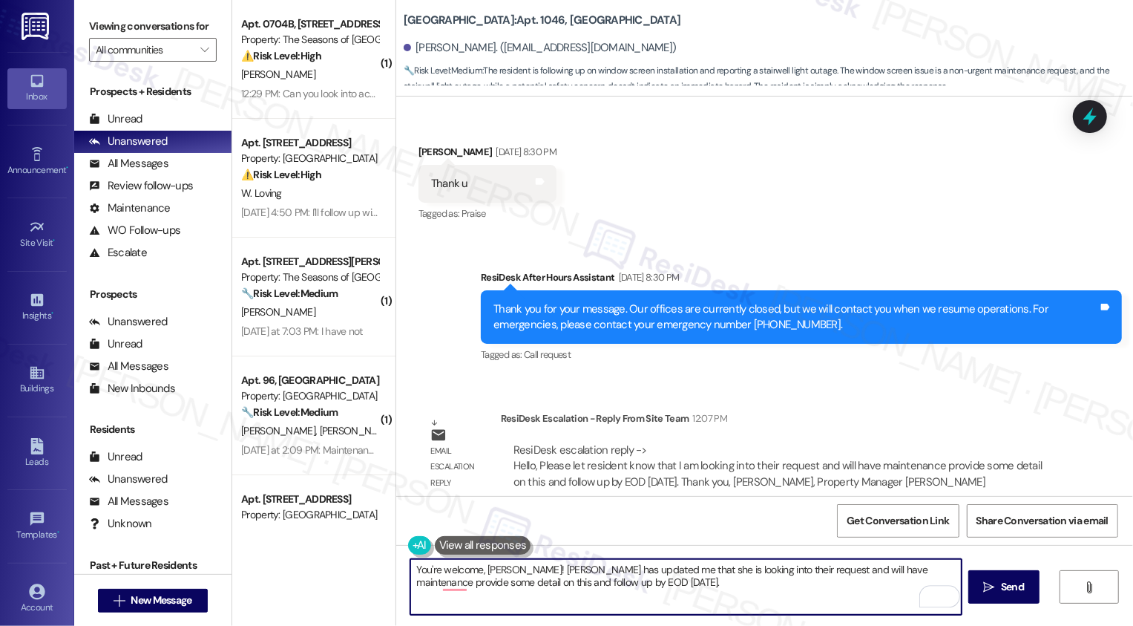
click at [737, 572] on textarea "You're welcome, [PERSON_NAME]! [PERSON_NAME] has updated me that she is looking…" at bounding box center [685, 587] width 551 height 56
click at [807, 582] on textarea "You're welcome, [PERSON_NAME]! [PERSON_NAME] has updated me that she is looking…" at bounding box center [685, 587] width 551 height 56
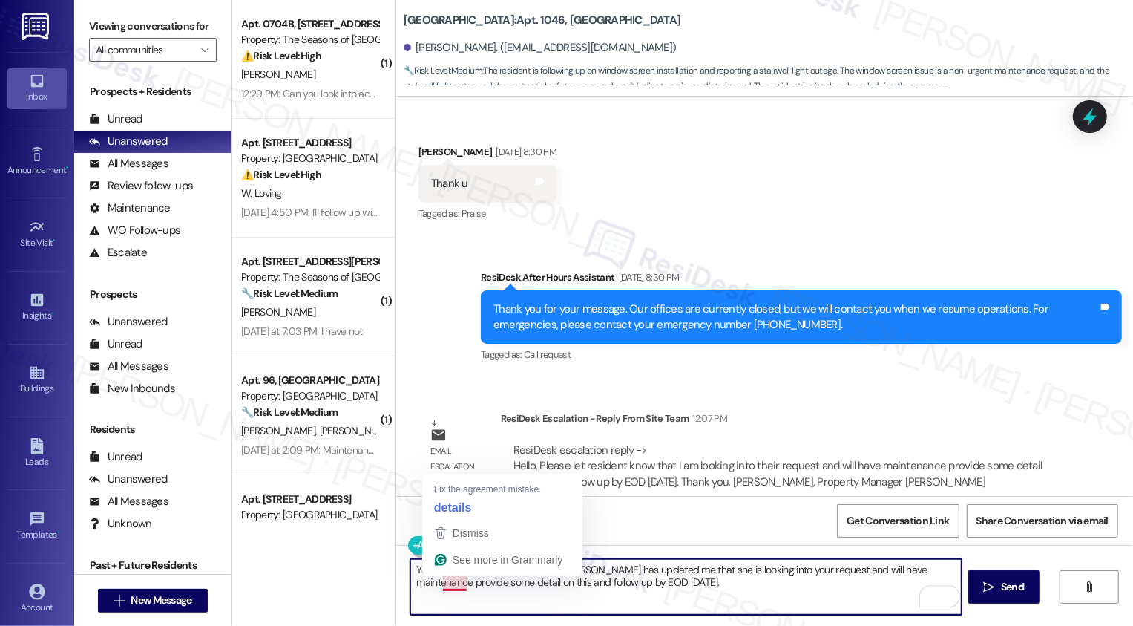
click at [448, 583] on textarea "You're welcome, [PERSON_NAME]! [PERSON_NAME] has updated me that she is looking…" at bounding box center [685, 587] width 551 height 56
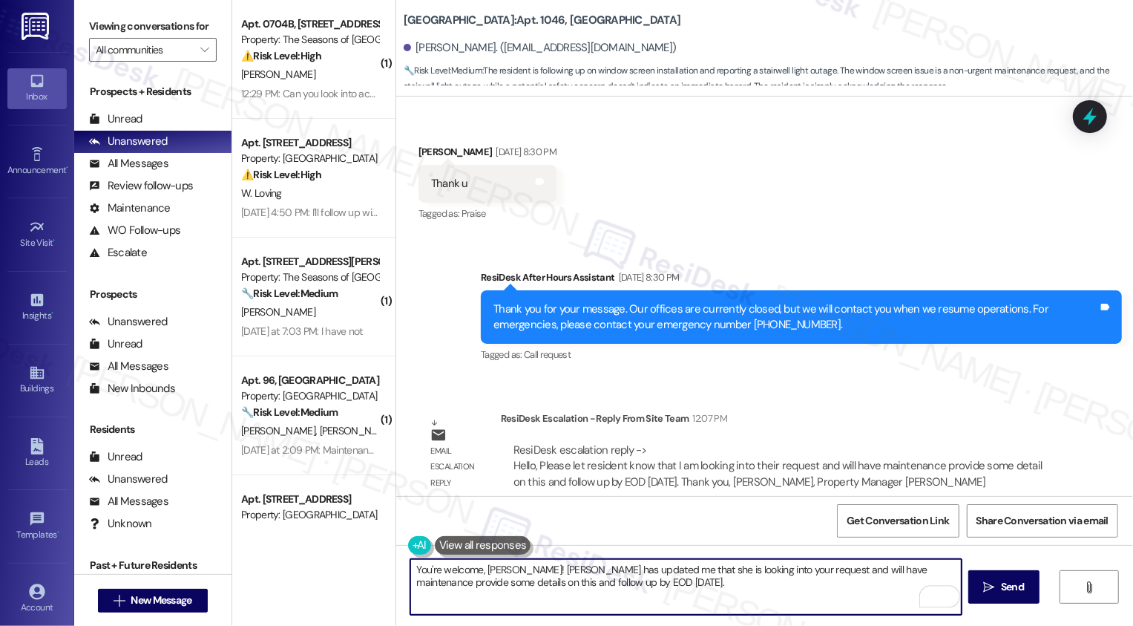
click at [632, 582] on textarea "You're welcome, [PERSON_NAME]! [PERSON_NAME] has updated me that she is looking…" at bounding box center [685, 587] width 551 height 56
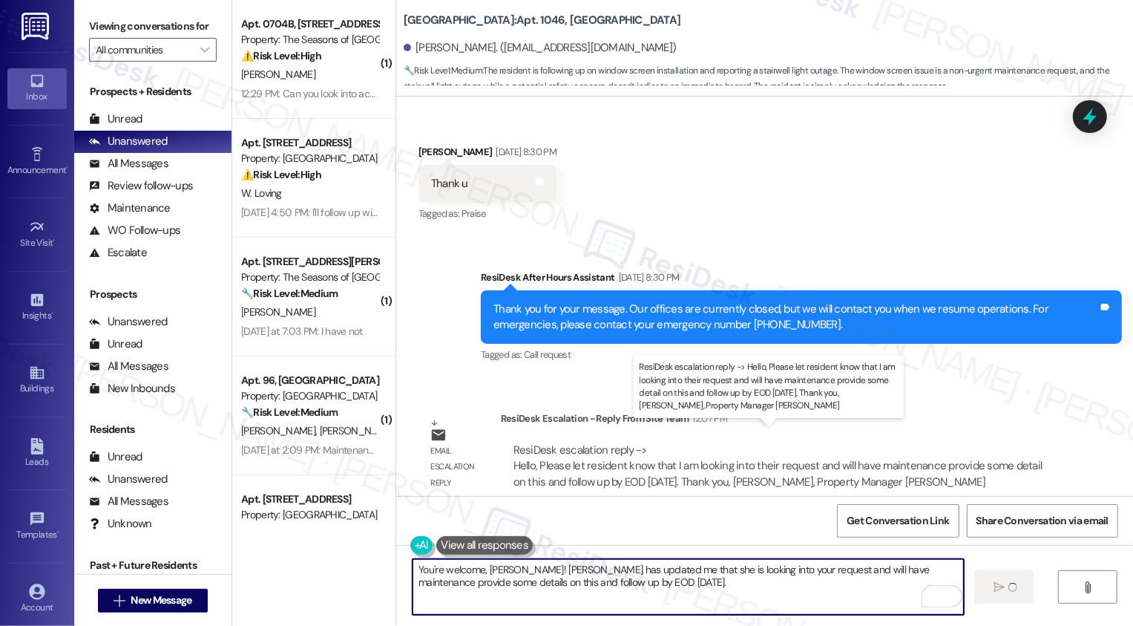
type textarea "You're welcome, [PERSON_NAME]! [PERSON_NAME] has updated me that she is looking…"
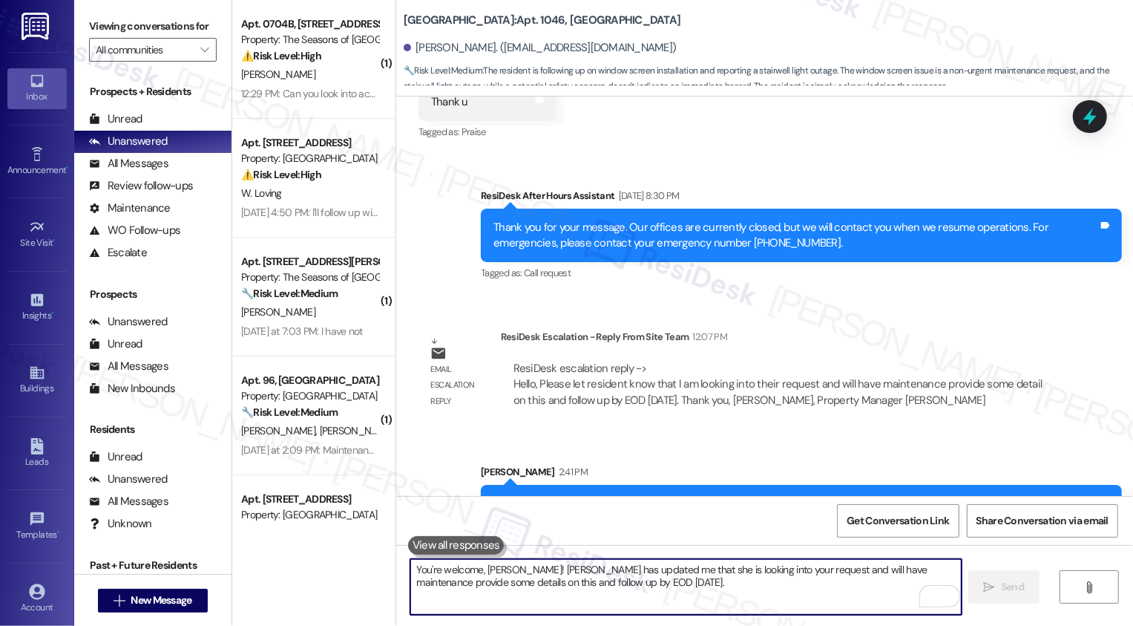
scroll to position [1602, 0]
